Goal: Information Seeking & Learning: Check status

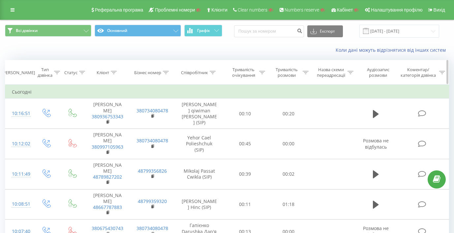
click at [214, 73] on icon at bounding box center [213, 72] width 6 height 3
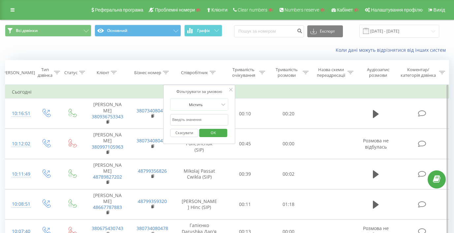
click at [216, 119] on input "text" at bounding box center [199, 120] width 58 height 12
type input "Darkwave"
click at [219, 134] on span "OK" at bounding box center [213, 133] width 18 height 10
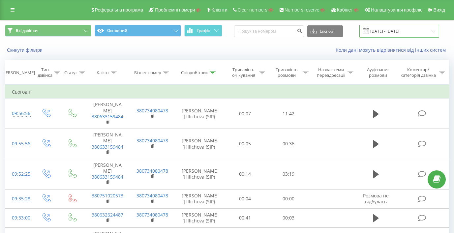
click at [394, 31] on input "[DATE] - [DATE]" at bounding box center [400, 31] width 80 height 13
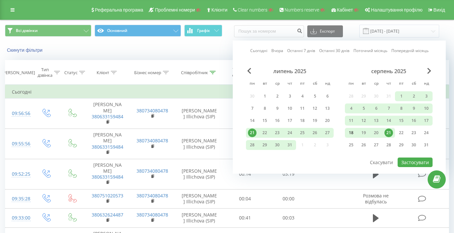
click at [354, 132] on div "18" at bounding box center [351, 133] width 9 height 9
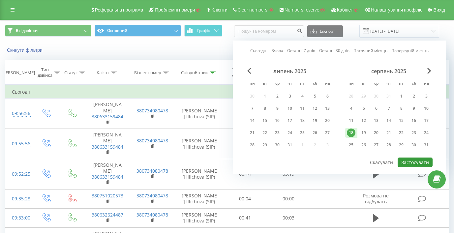
click at [422, 164] on button "Застосувати" at bounding box center [415, 163] width 35 height 10
type input "[DATE] - [DATE]"
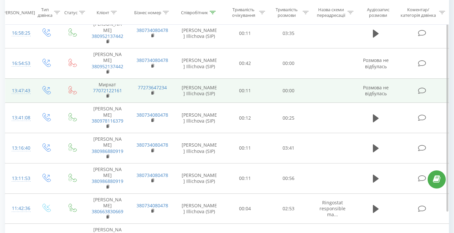
scroll to position [84, 0]
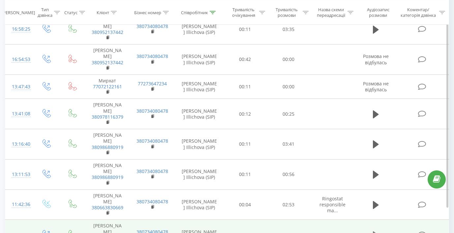
click at [376, 232] on icon at bounding box center [376, 236] width 6 height 8
